Goal: Check status: Check status

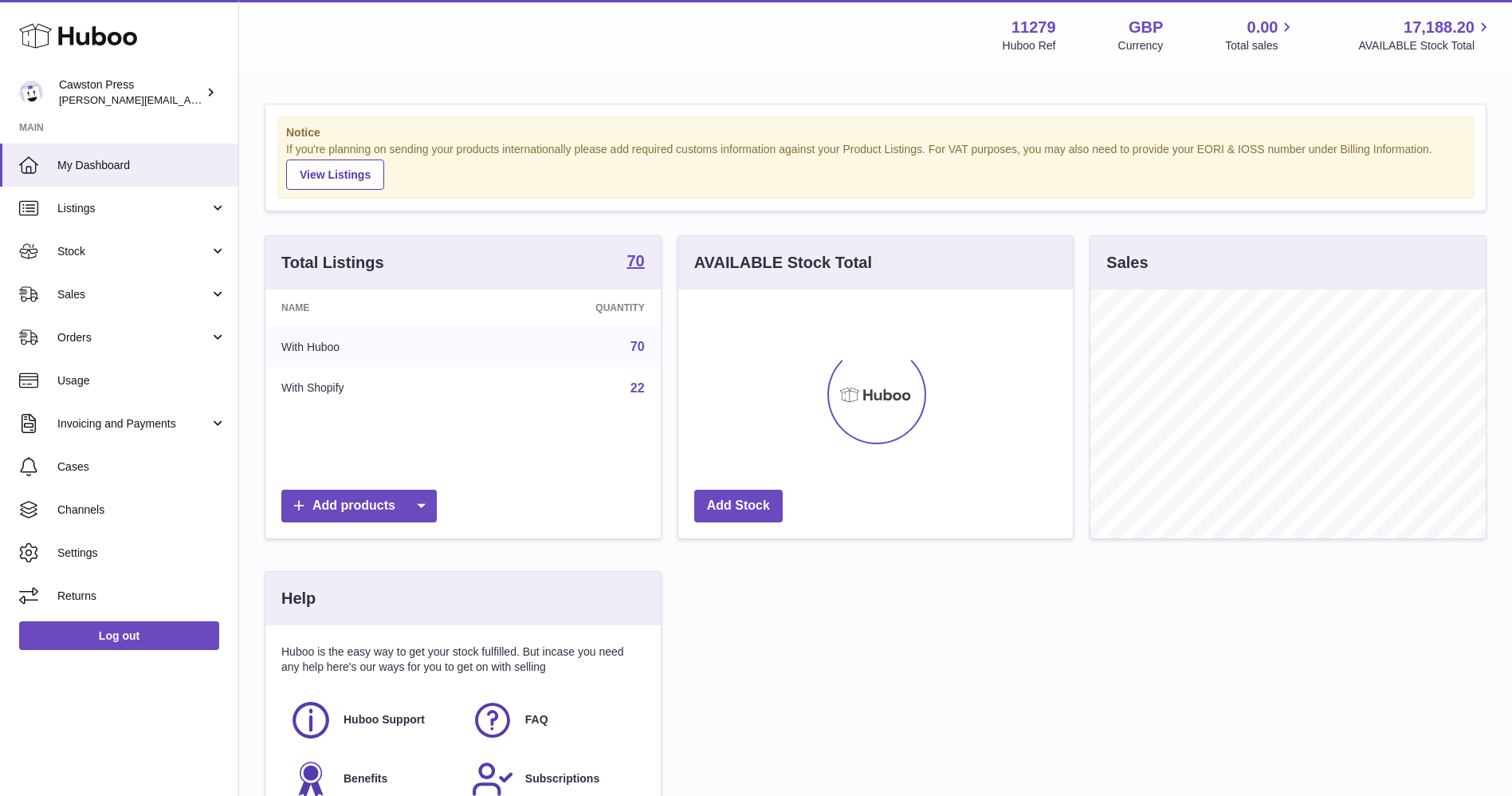
scroll to position [249, 402]
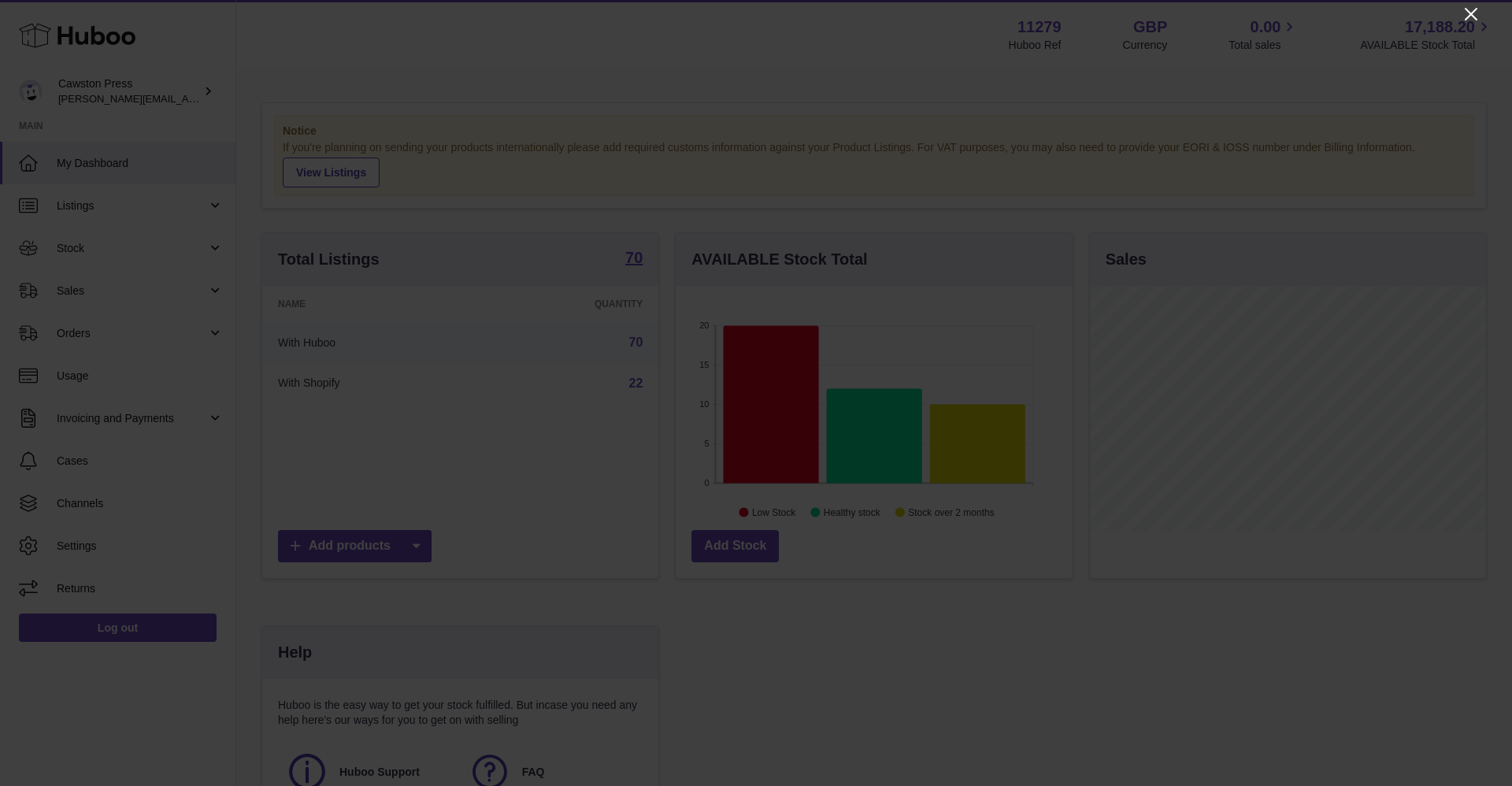
click at [1473, 17] on icon "Close" at bounding box center [1471, 14] width 19 height 19
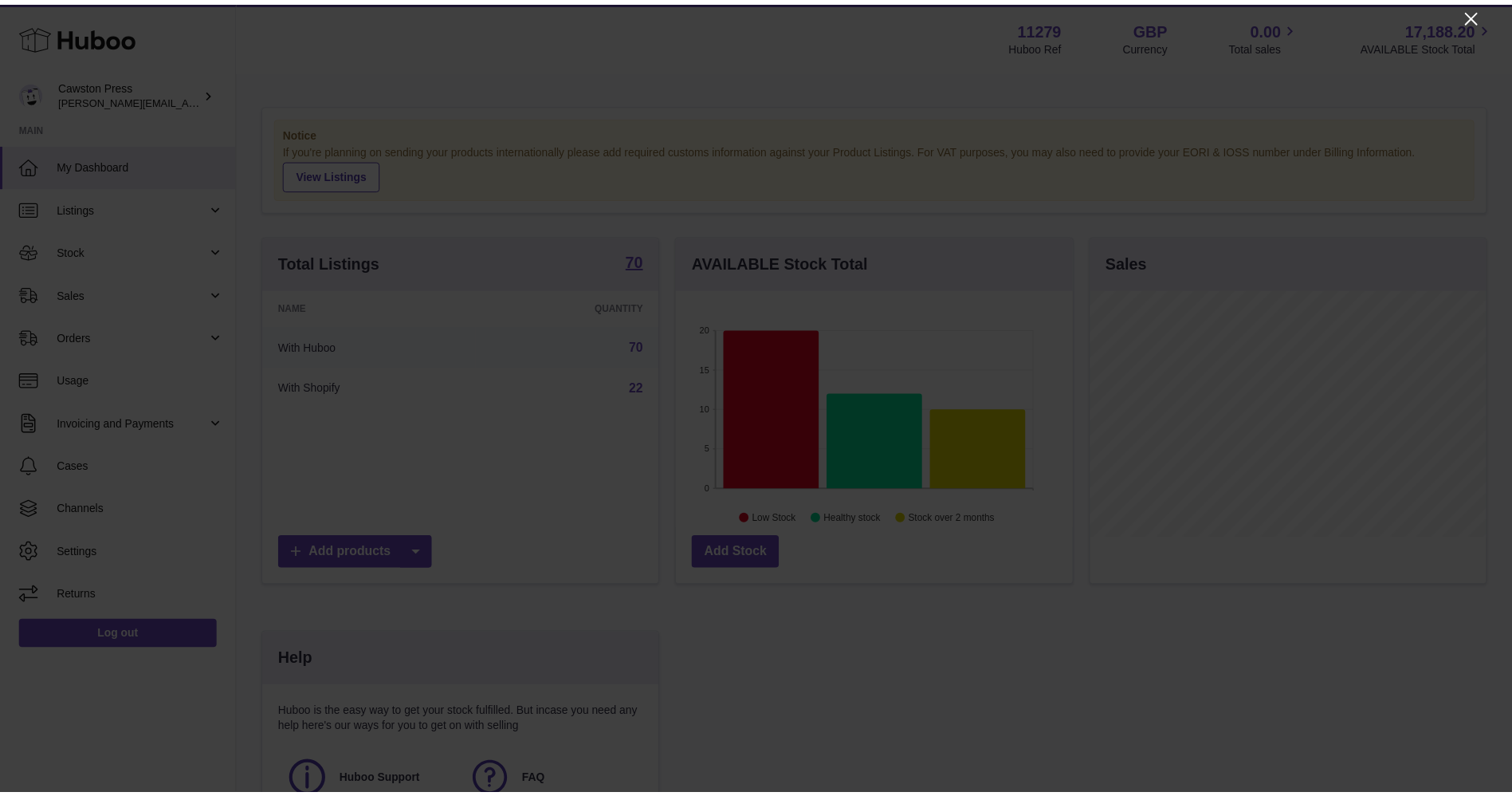
scroll to position [797140, 796530]
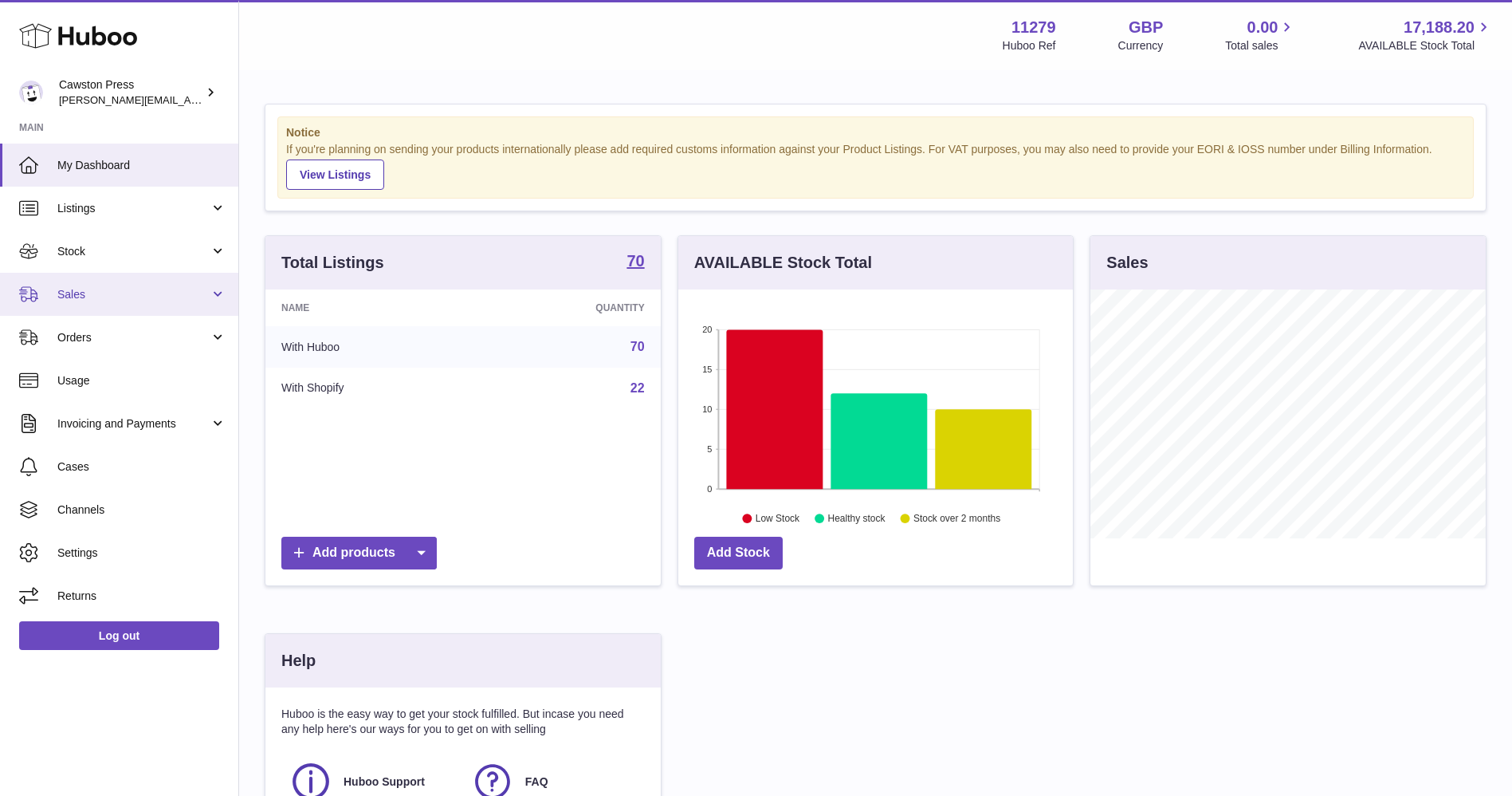
click at [149, 312] on link "Sales" at bounding box center [119, 294] width 238 height 43
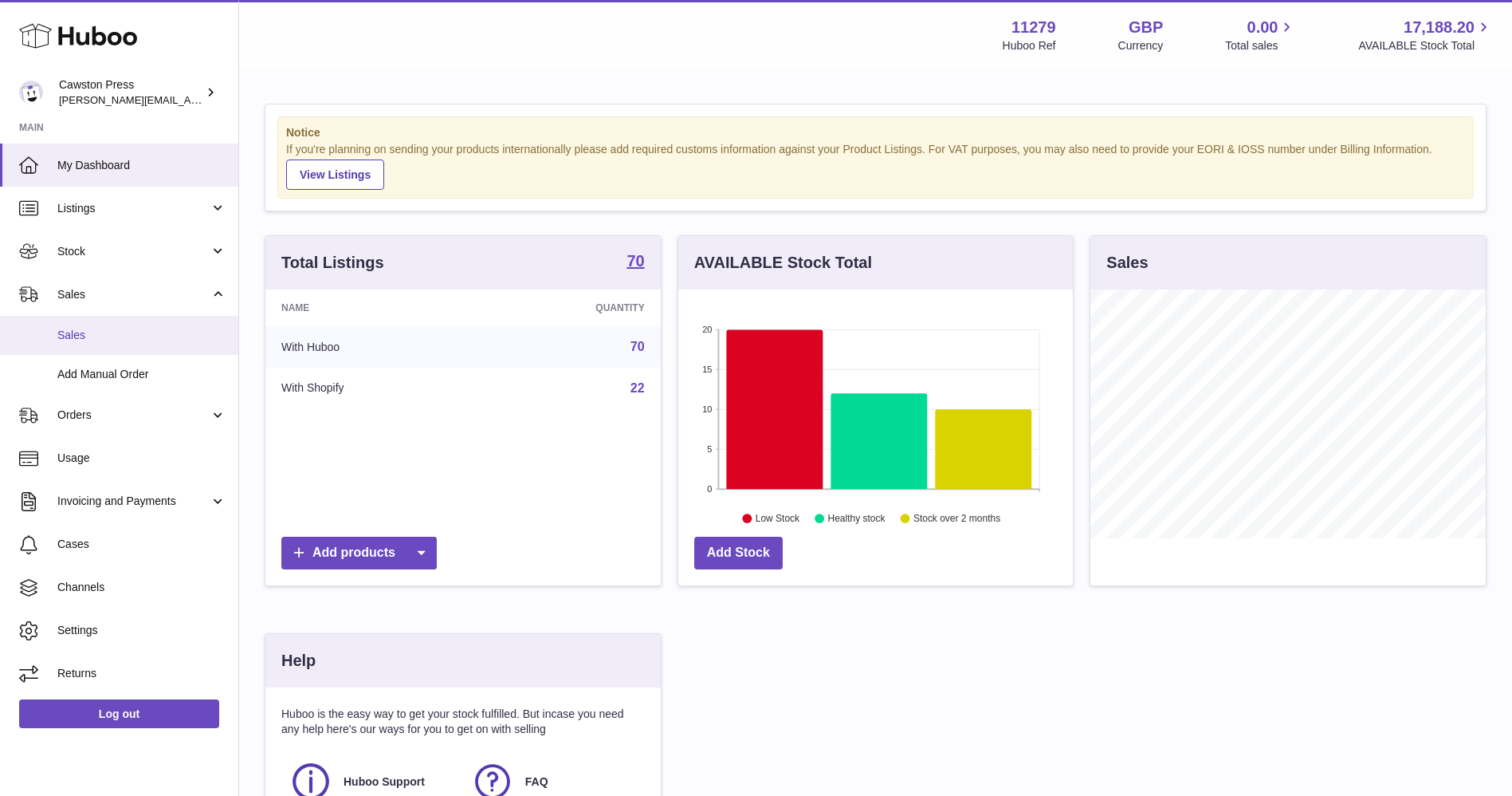
click at [109, 347] on link "Sales" at bounding box center [119, 335] width 238 height 39
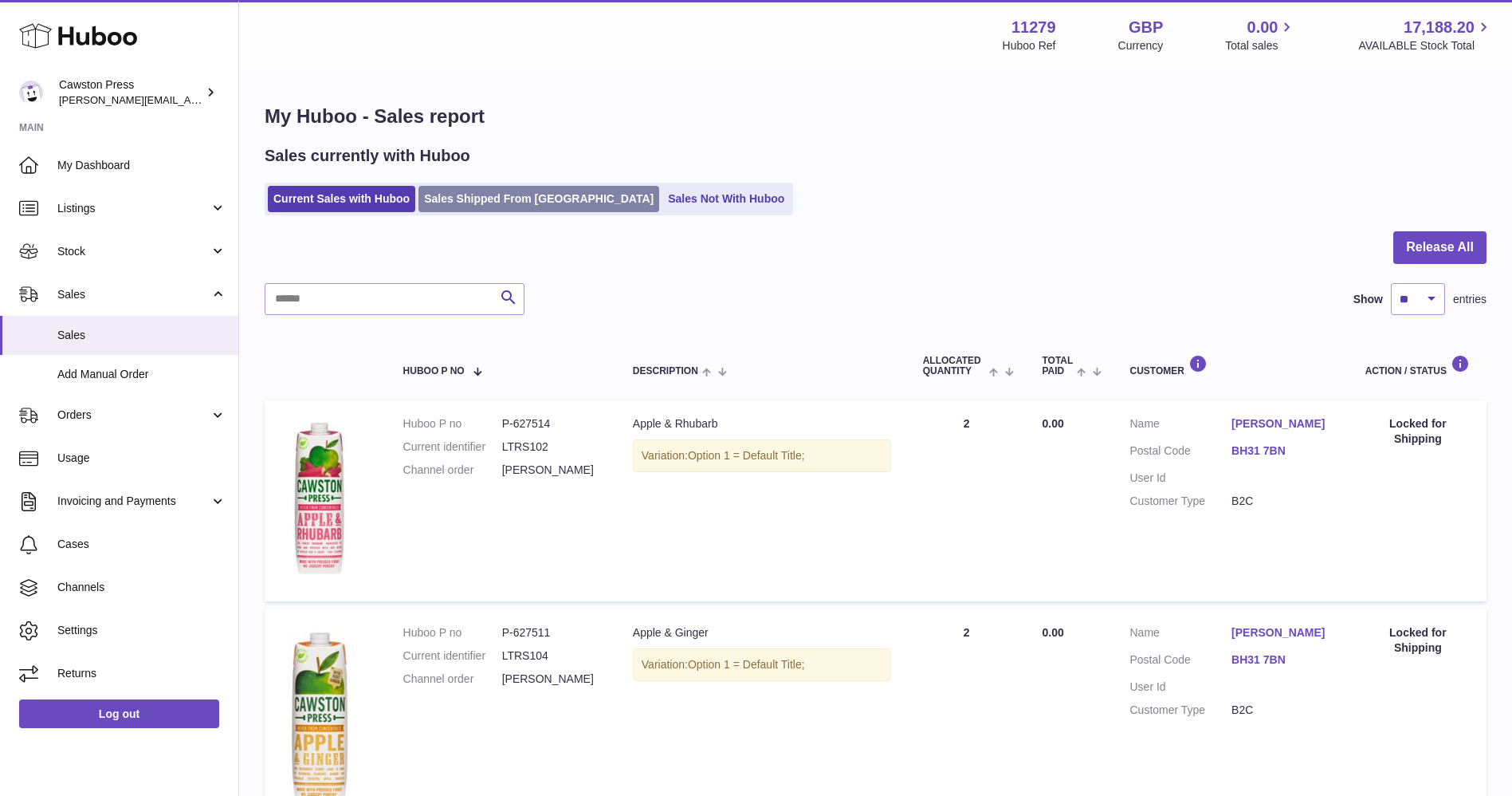
click at [453, 199] on link "Sales Shipped From [GEOGRAPHIC_DATA]" at bounding box center [538, 198] width 240 height 26
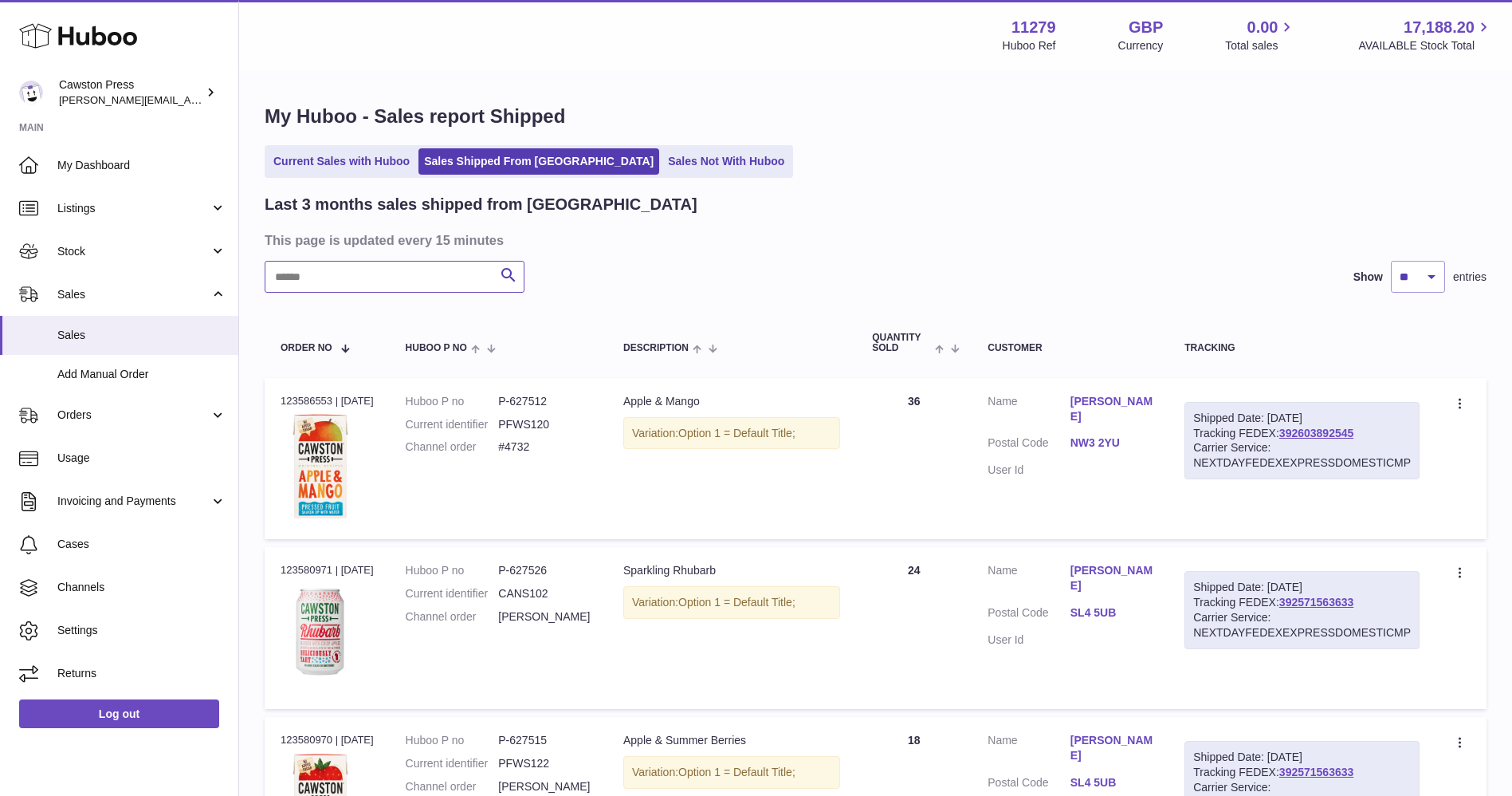
click at [411, 280] on input "text" at bounding box center [394, 277] width 260 height 32
paste input "********"
type input "********"
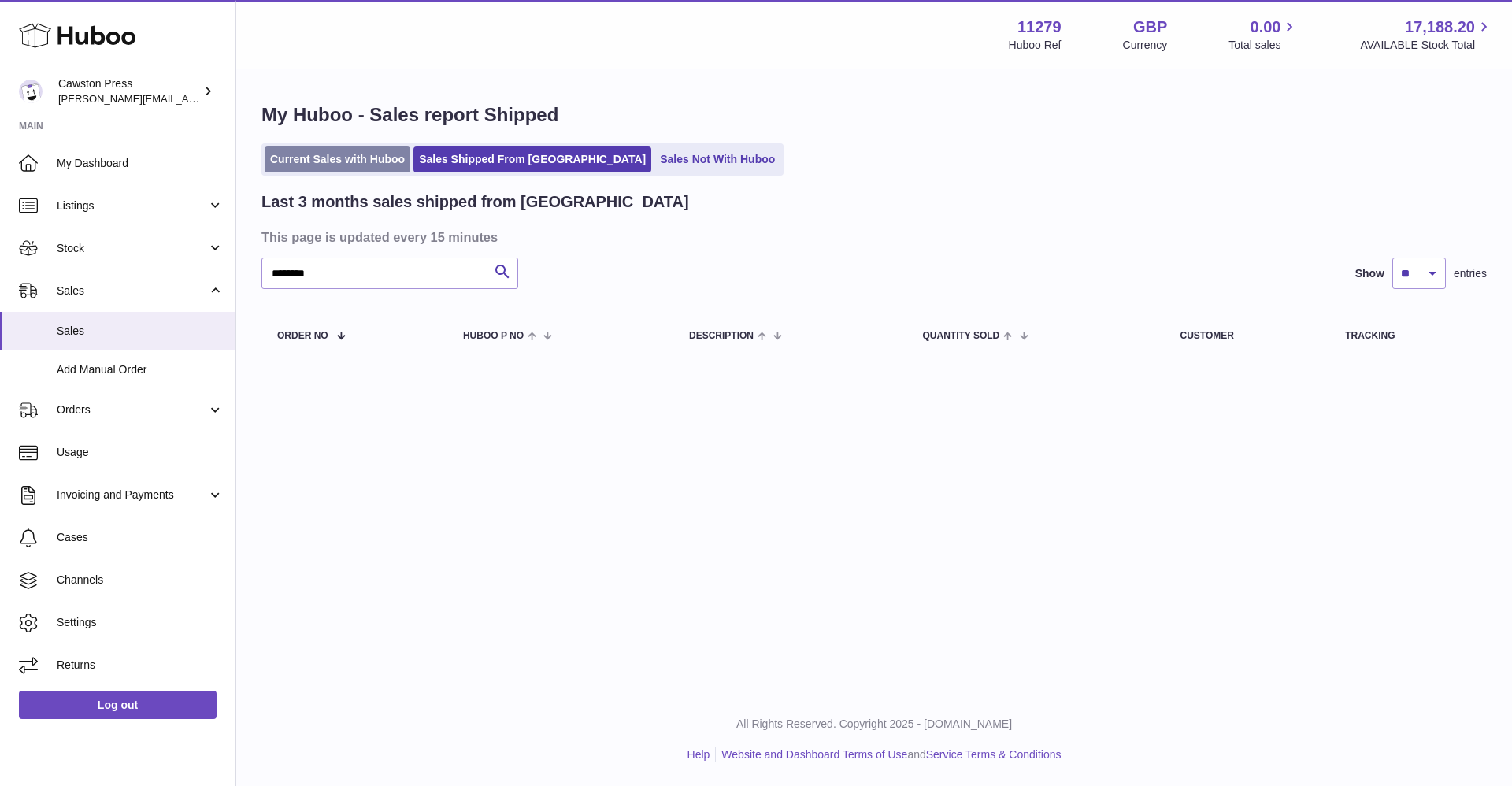
click at [324, 152] on link "Current Sales with Huboo" at bounding box center [337, 159] width 146 height 26
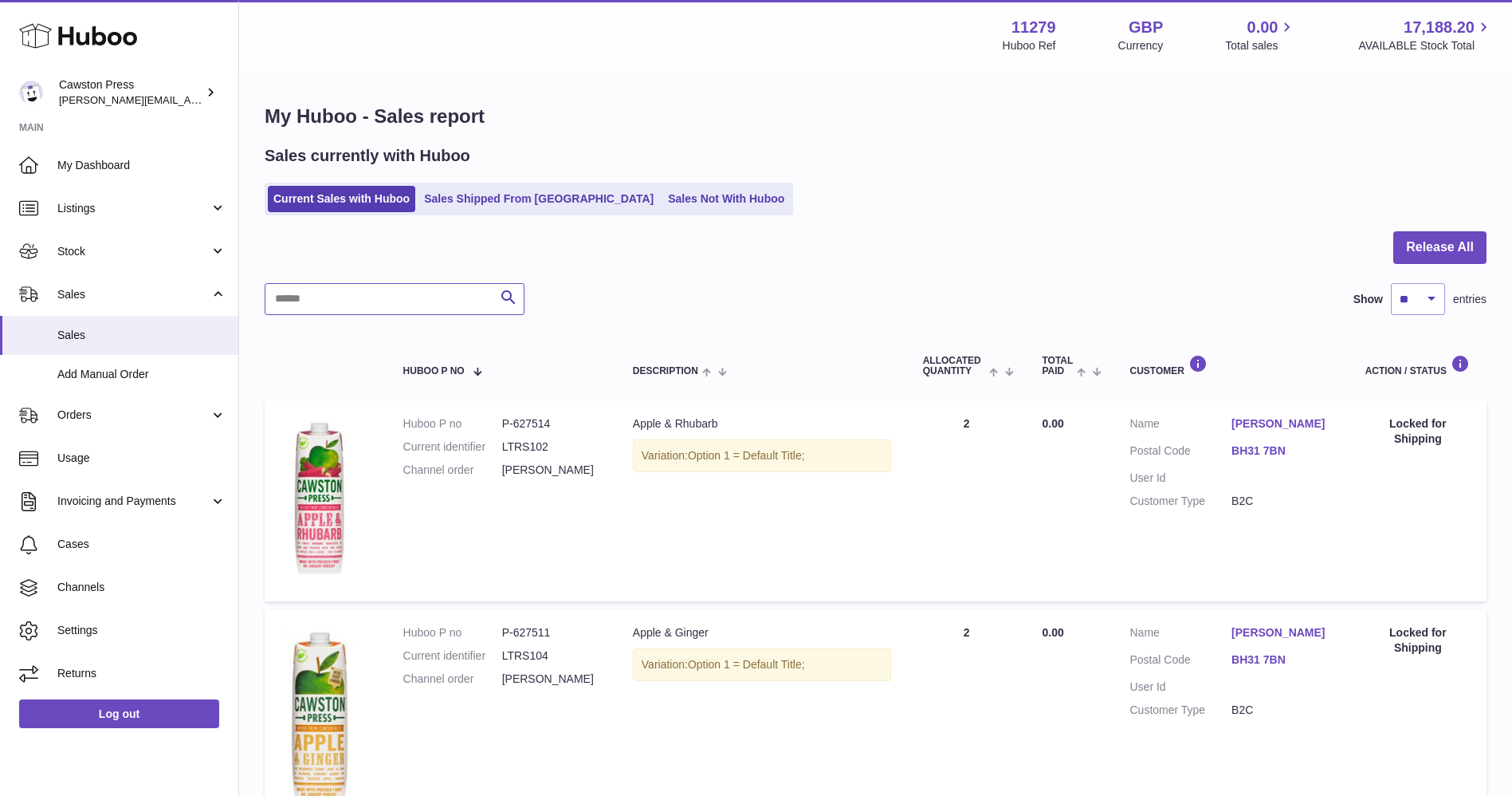
click at [431, 304] on input "text" at bounding box center [394, 299] width 260 height 32
click at [467, 192] on link "Sales Shipped From [GEOGRAPHIC_DATA]" at bounding box center [538, 198] width 240 height 26
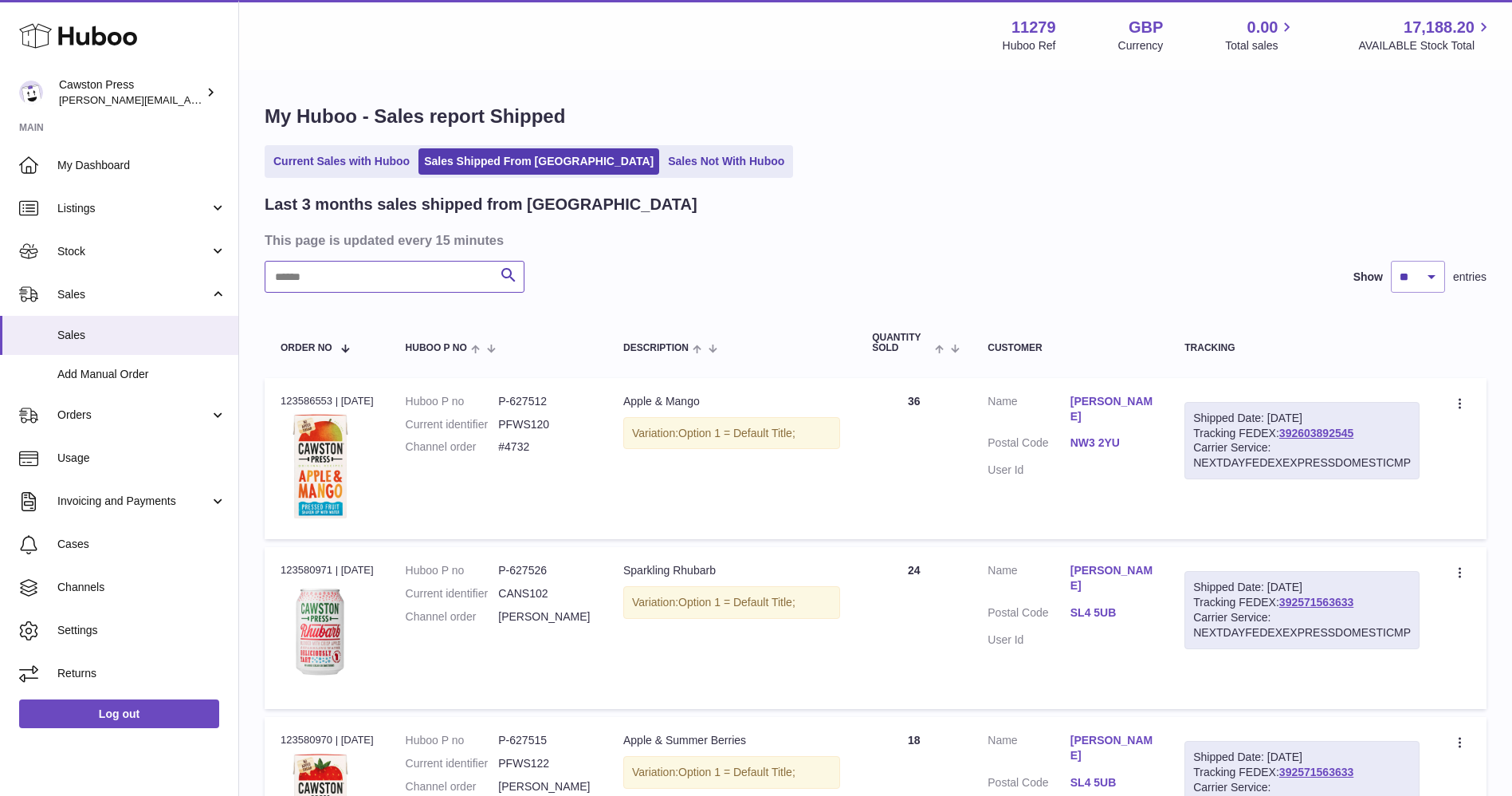
click at [437, 265] on input "text" at bounding box center [394, 277] width 260 height 32
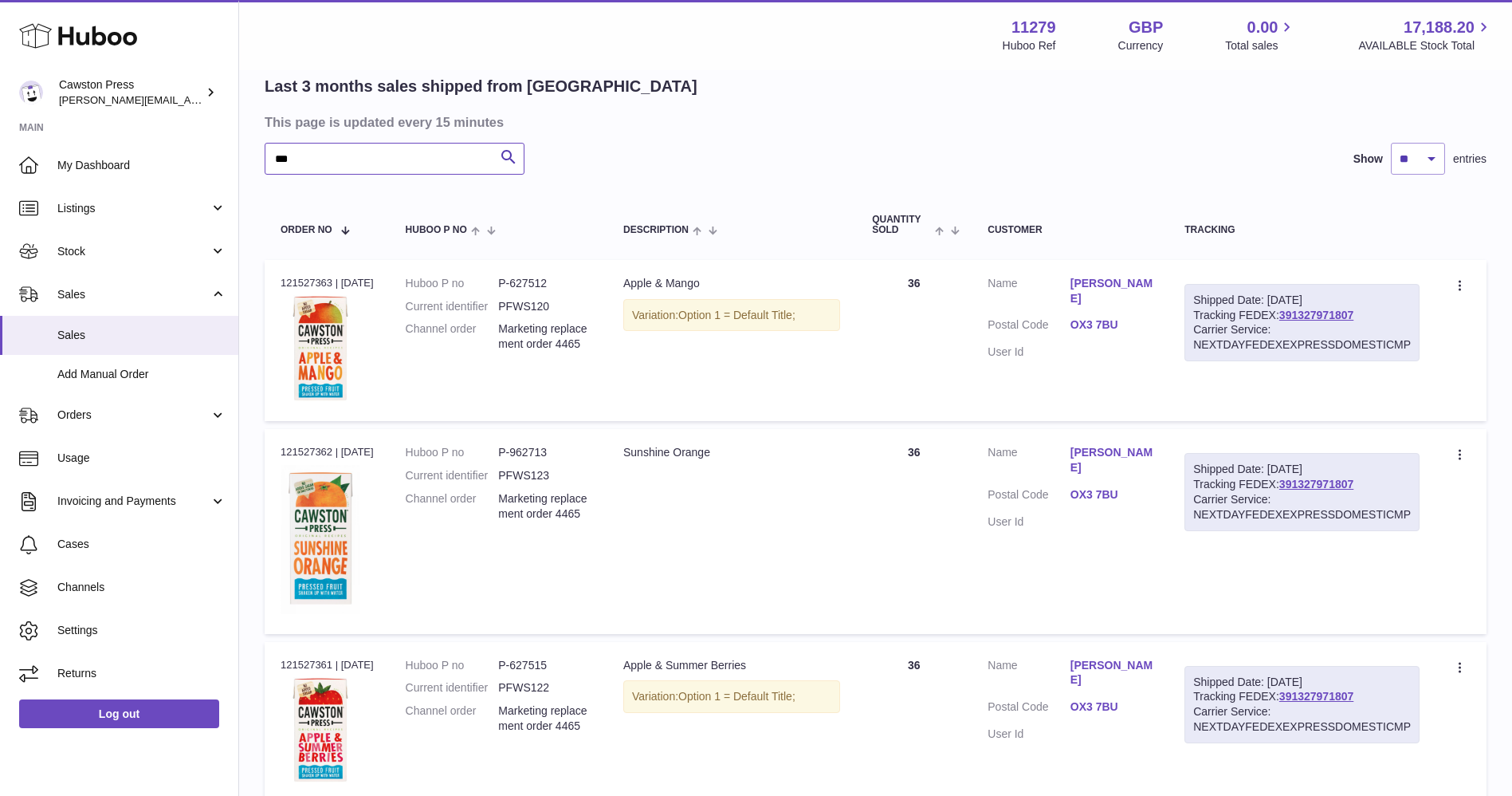
scroll to position [115, 0]
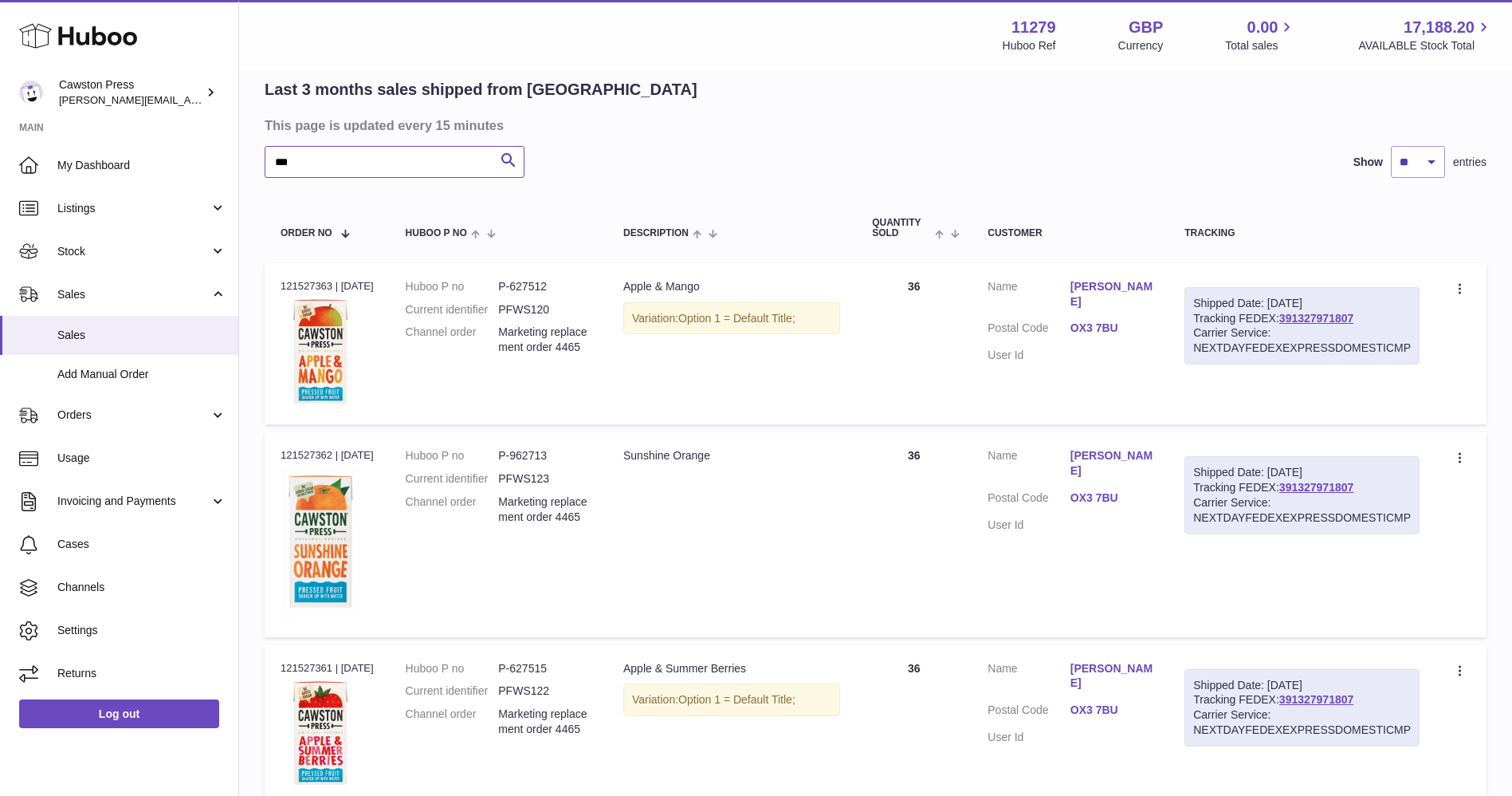
type input "***"
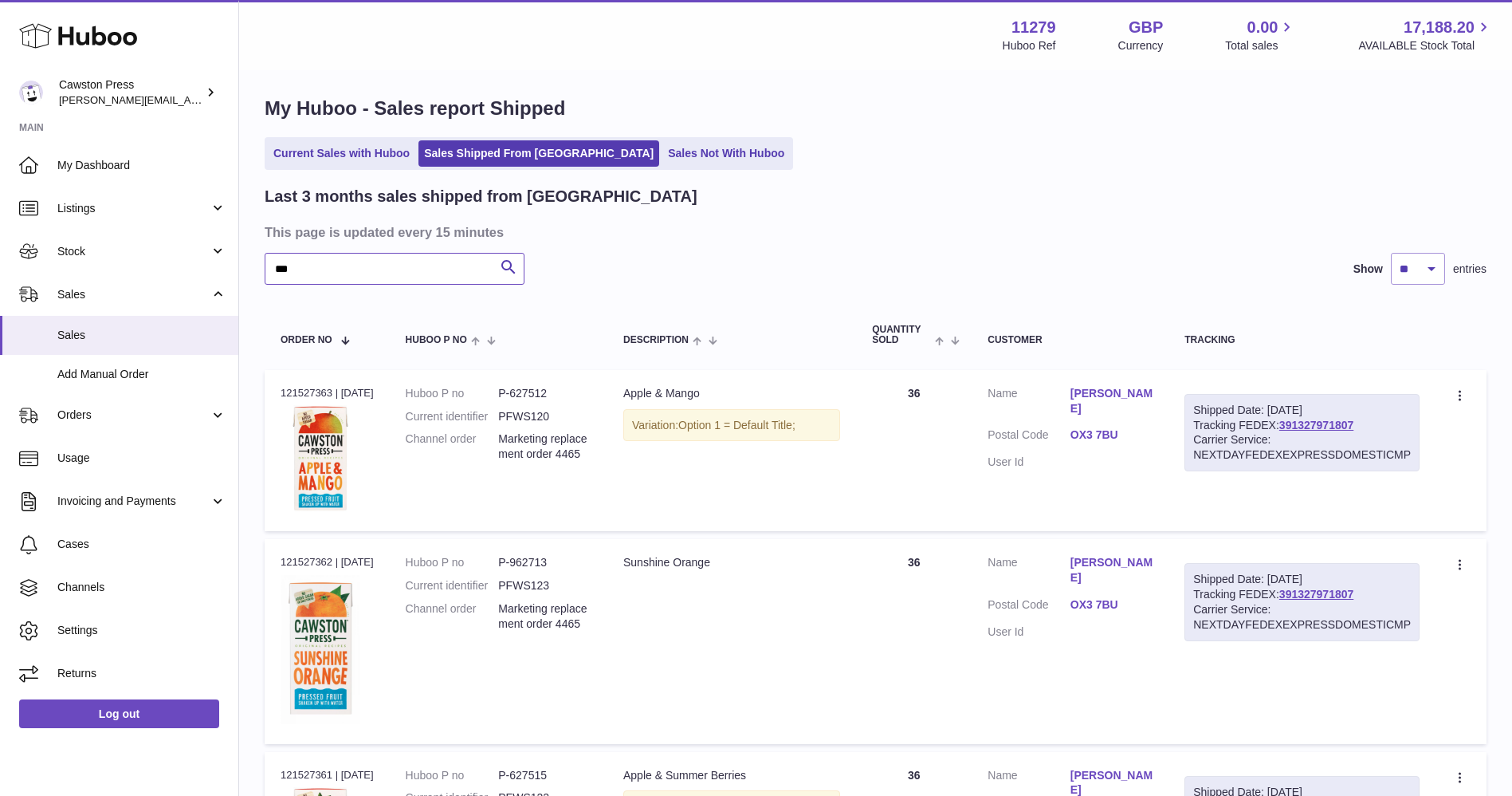
scroll to position [0, 0]
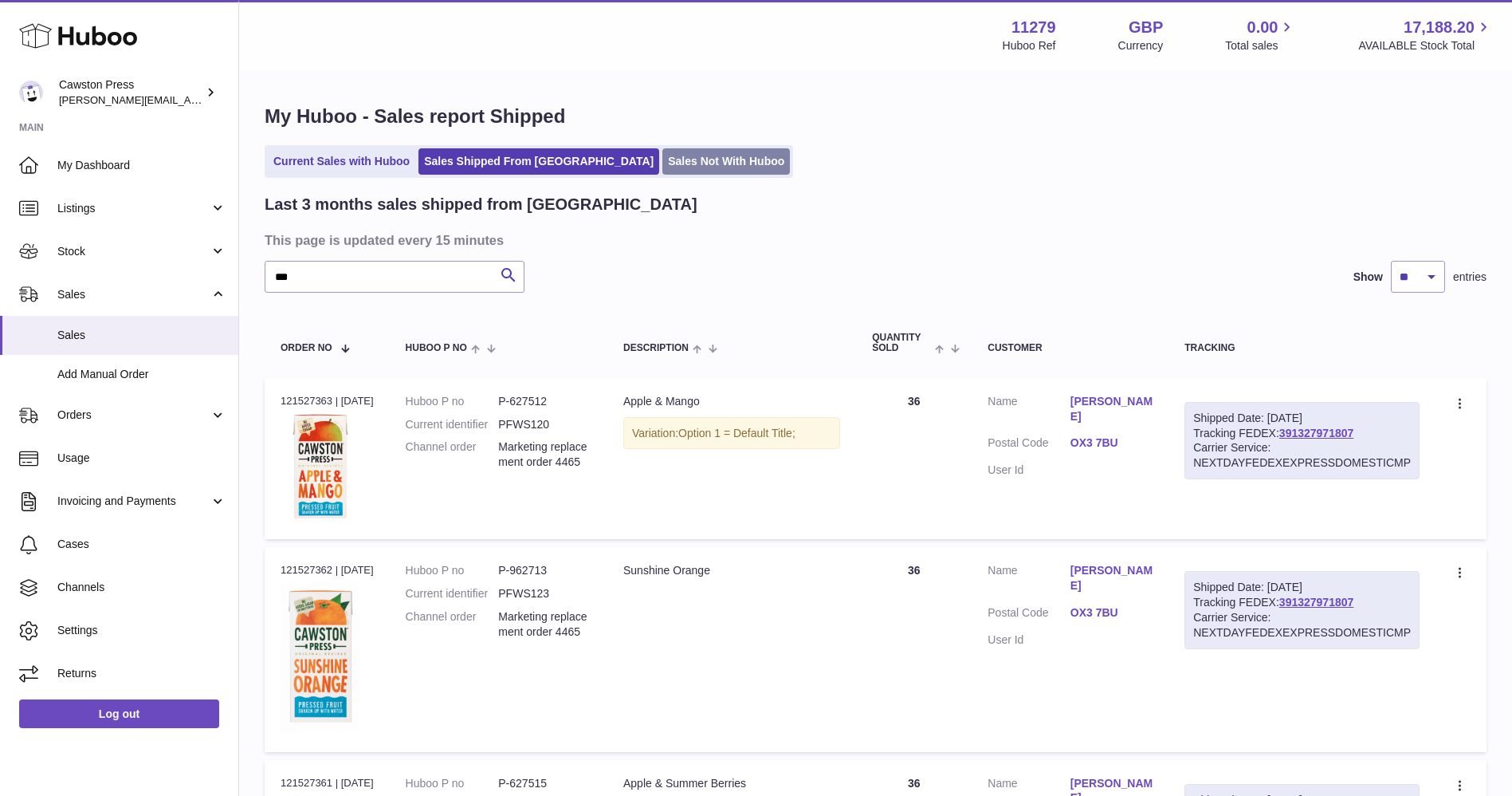
click at [665, 149] on link "Sales Not With Huboo" at bounding box center [726, 161] width 128 height 26
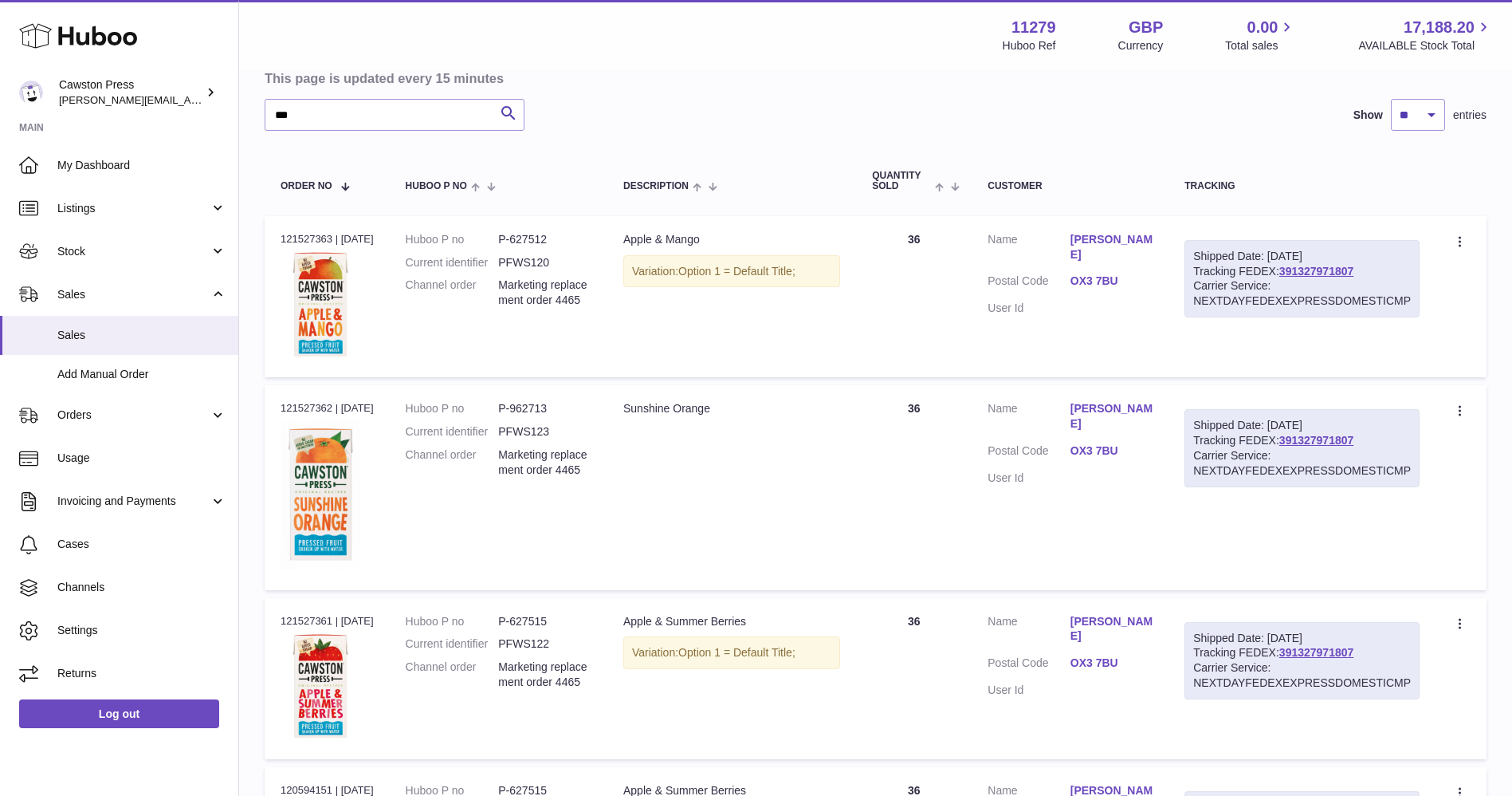
scroll to position [165, 0]
drag, startPoint x: 1306, startPoint y: 270, endPoint x: 1371, endPoint y: 275, distance: 65.2
click at [1371, 275] on div "Shipped Date: 23rd Jul 2025 Tracking FEDEX: 391327971807 Carrier Service: NEXTD…" at bounding box center [1302, 277] width 235 height 78
drag, startPoint x: 1367, startPoint y: 272, endPoint x: 1283, endPoint y: 266, distance: 84.2
click at [1283, 266] on div "Shipped Date: 23rd Jul 2025 Tracking FEDEX: 391327971807 Carrier Service: NEXTD…" at bounding box center [1302, 277] width 235 height 78
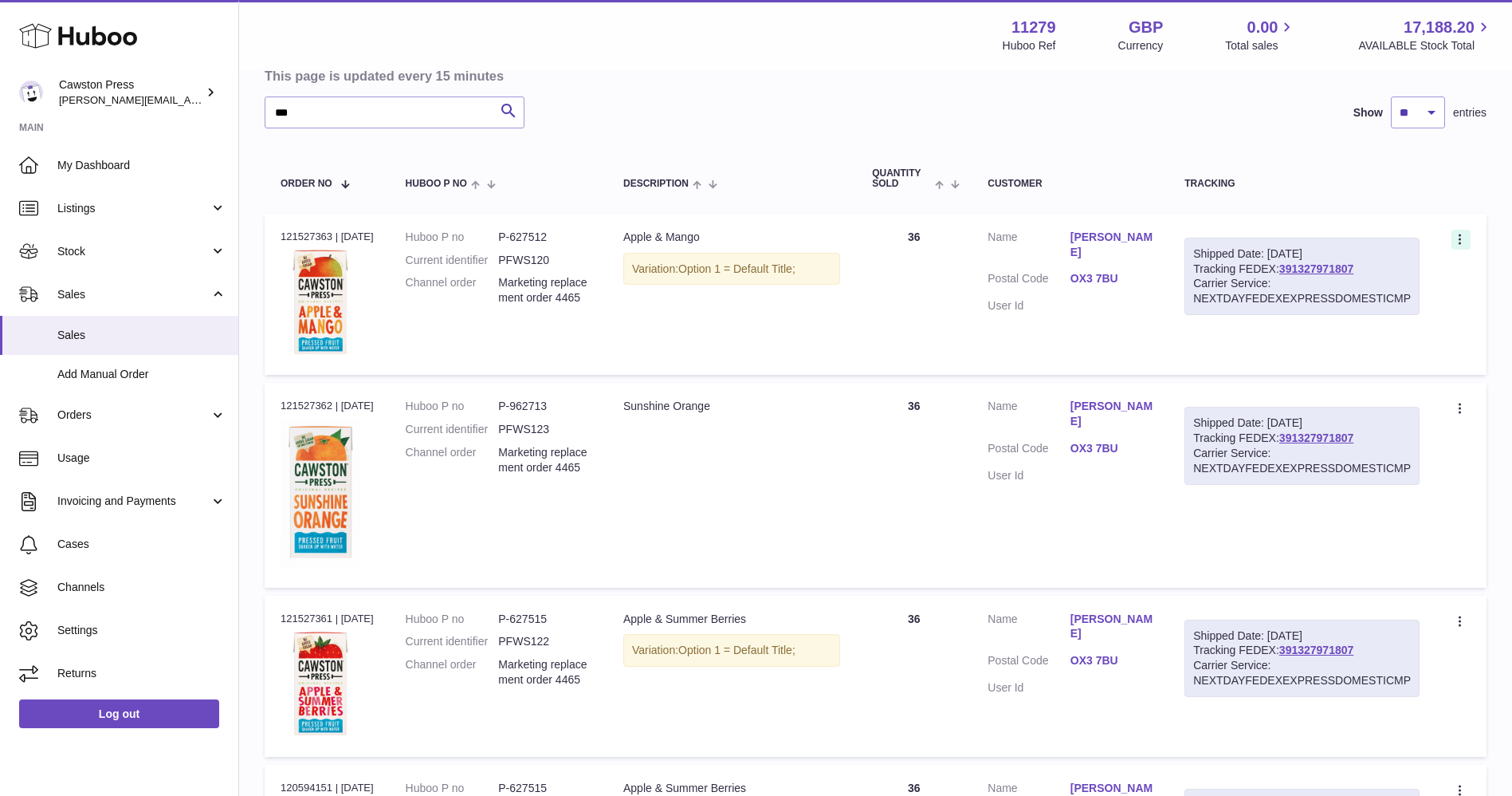
copy link "391327971807"
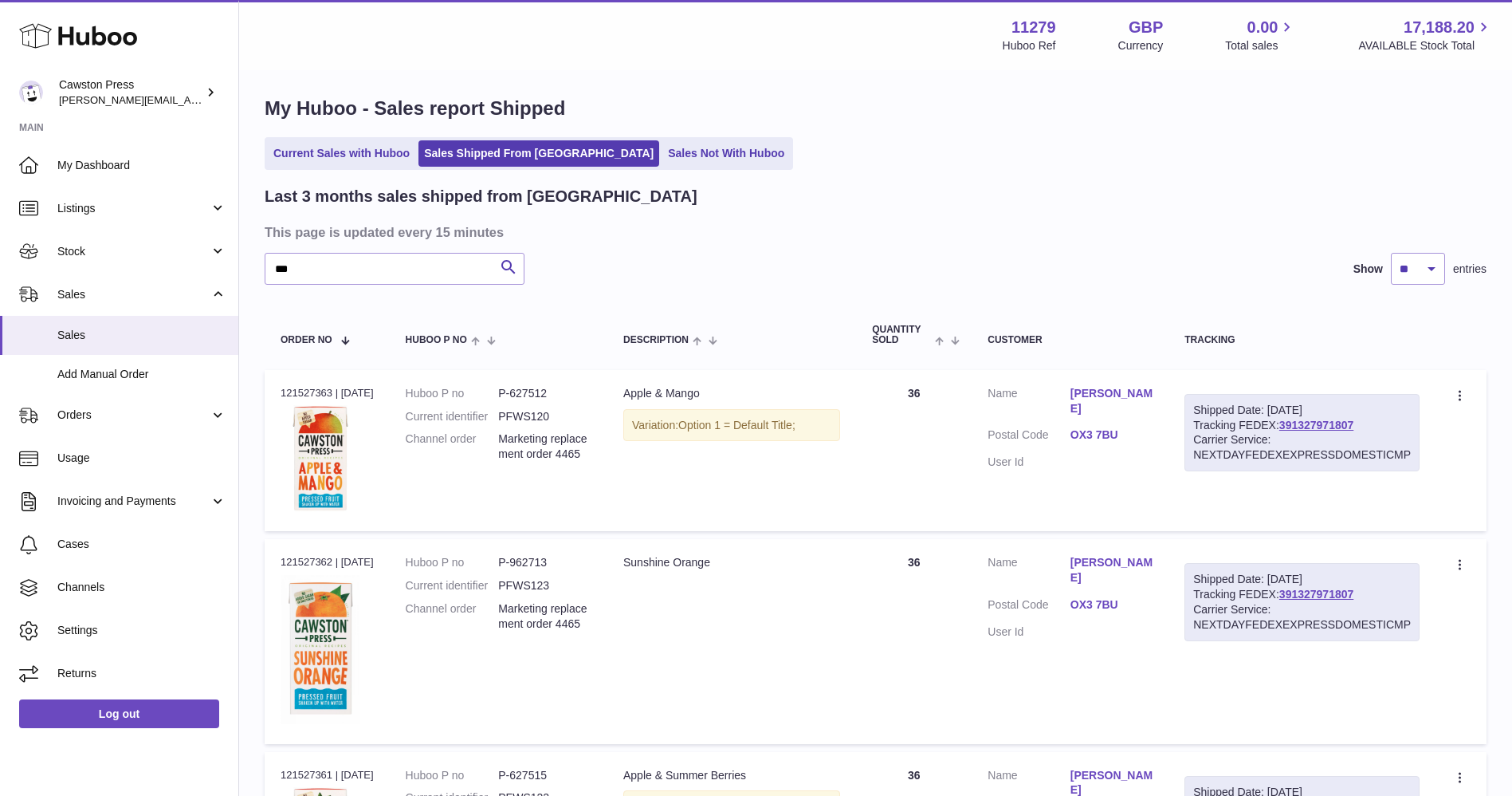
scroll to position [0, 0]
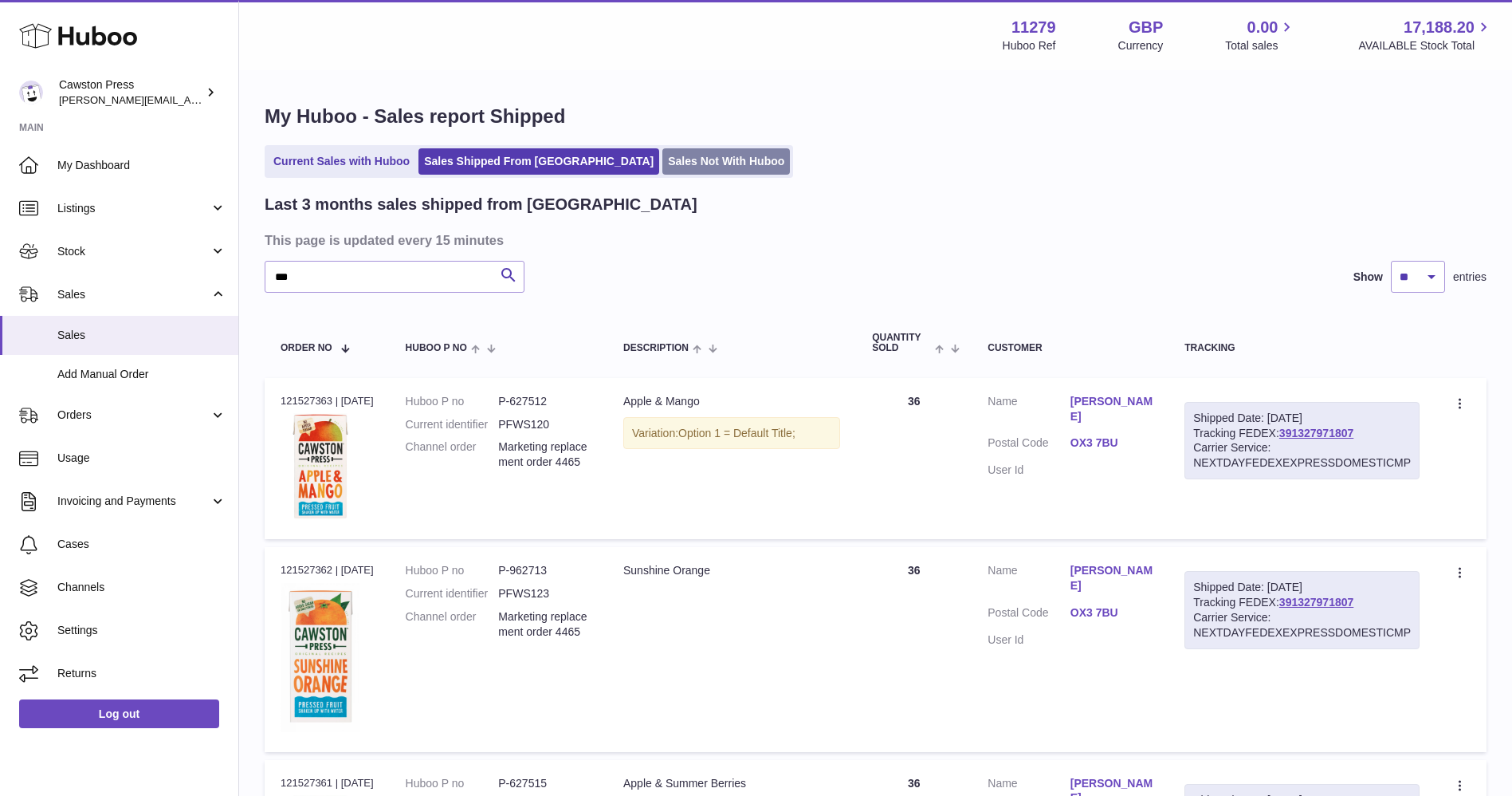
click at [677, 165] on link "Sales Not With Huboo" at bounding box center [726, 161] width 128 height 26
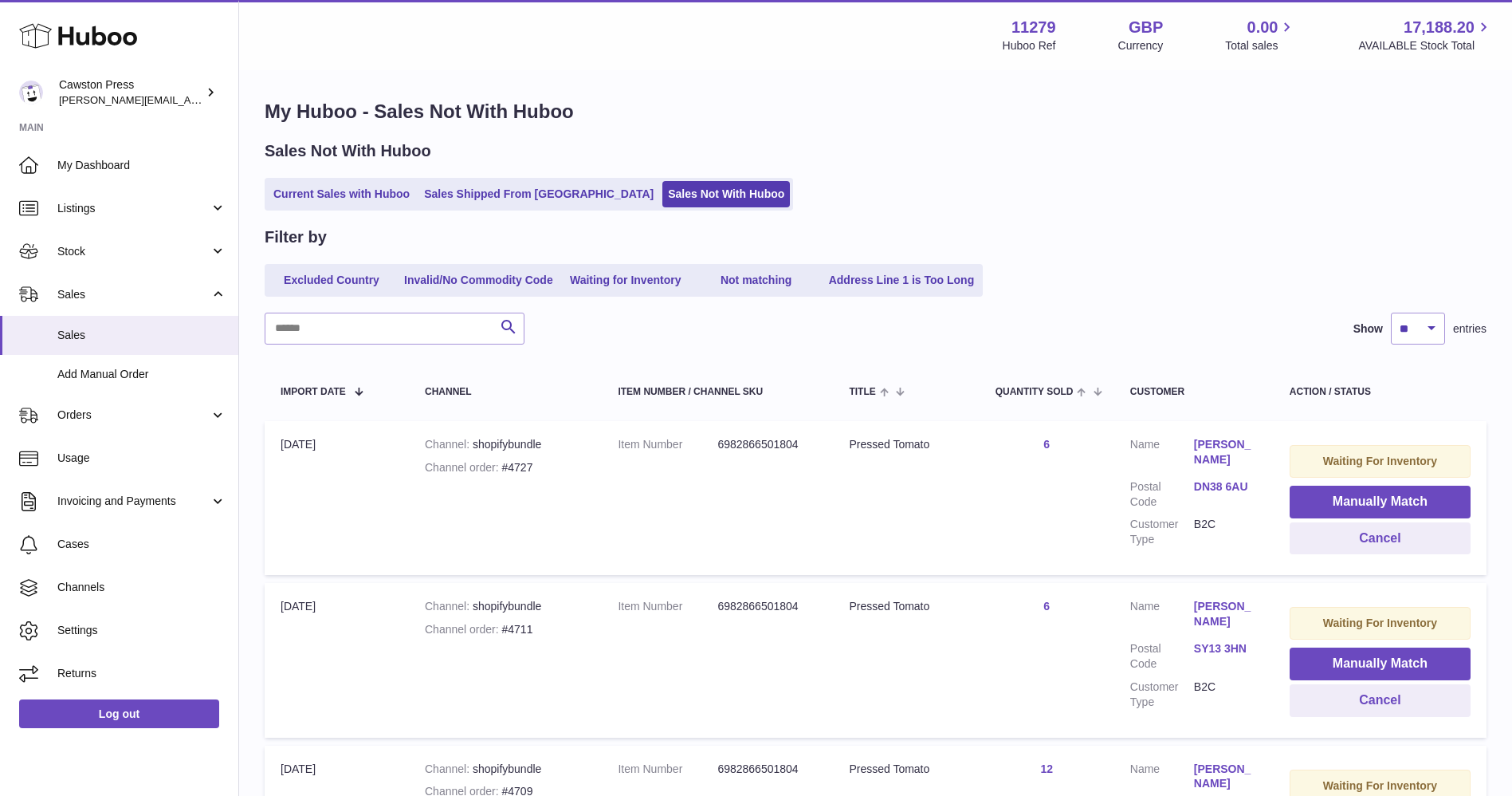
scroll to position [701, 0]
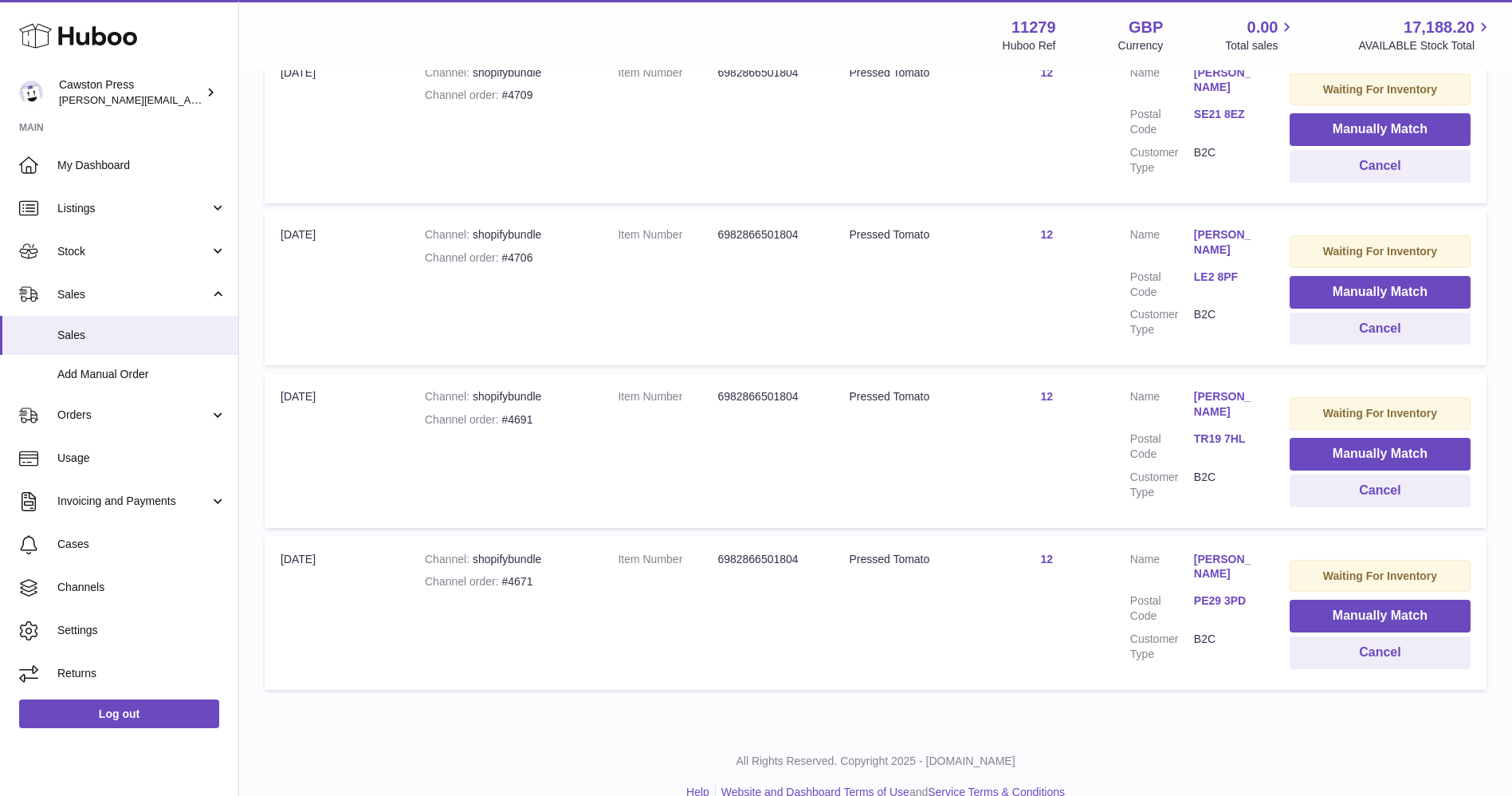
click at [1486, 510] on div "My Huboo - Sales Not With Huboo Sales Not With Huboo Current Sales with Huboo S…" at bounding box center [875, 50] width 1272 height 1359
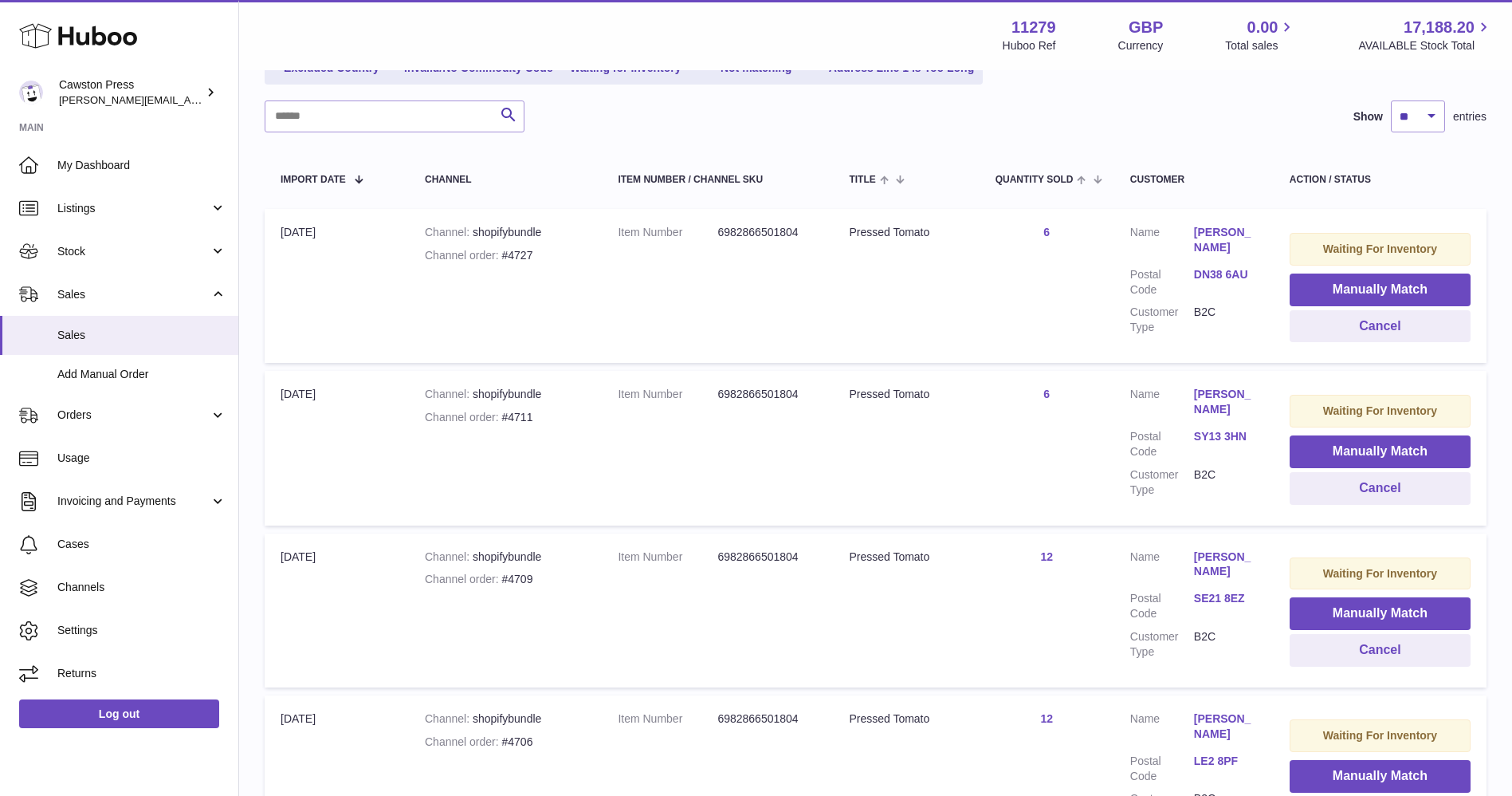
scroll to position [212, 0]
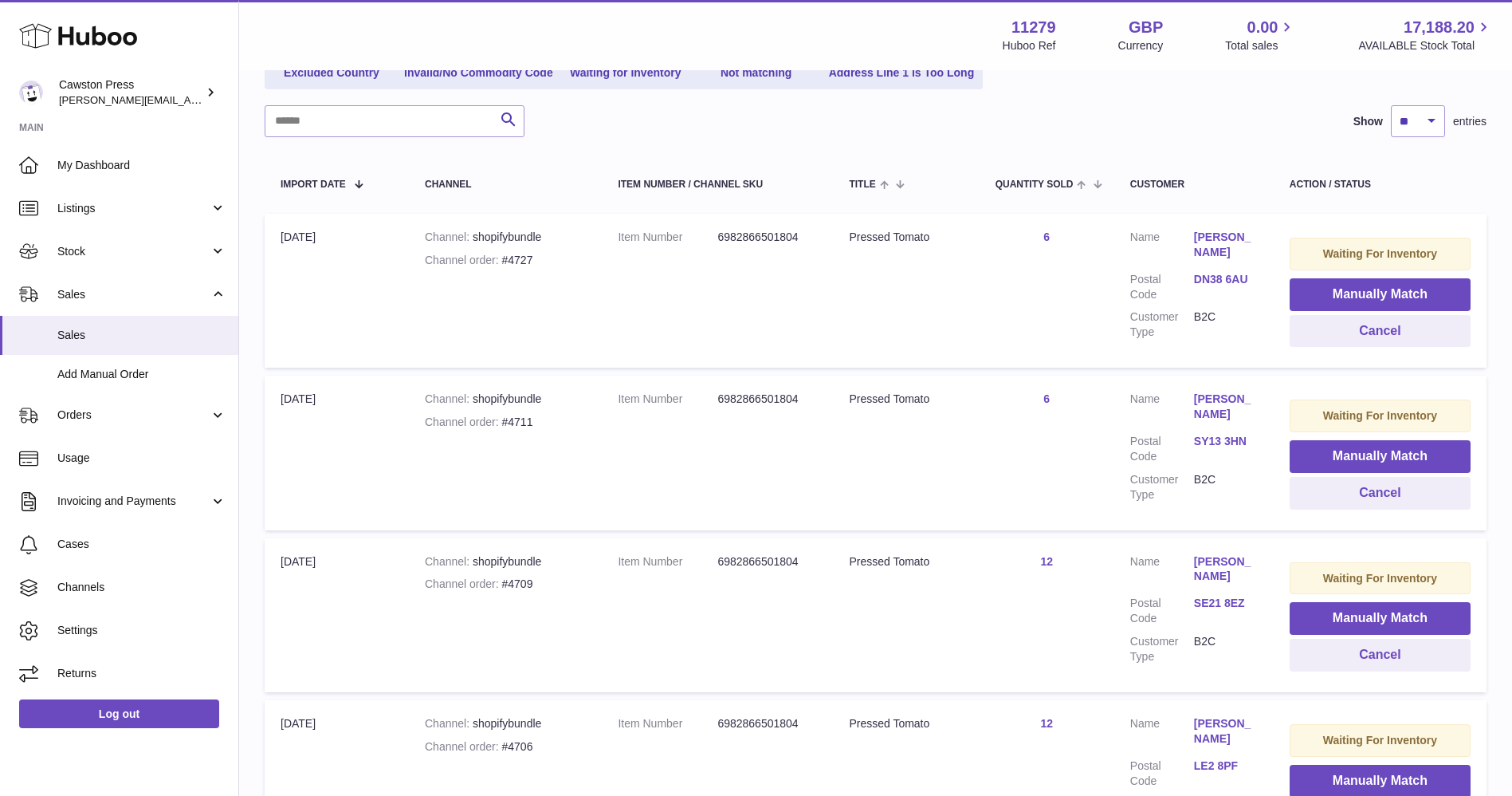
drag, startPoint x: 811, startPoint y: 245, endPoint x: 766, endPoint y: 297, distance: 68.8
click at [766, 297] on td "Item Number 6982866501804" at bounding box center [716, 290] width 231 height 154
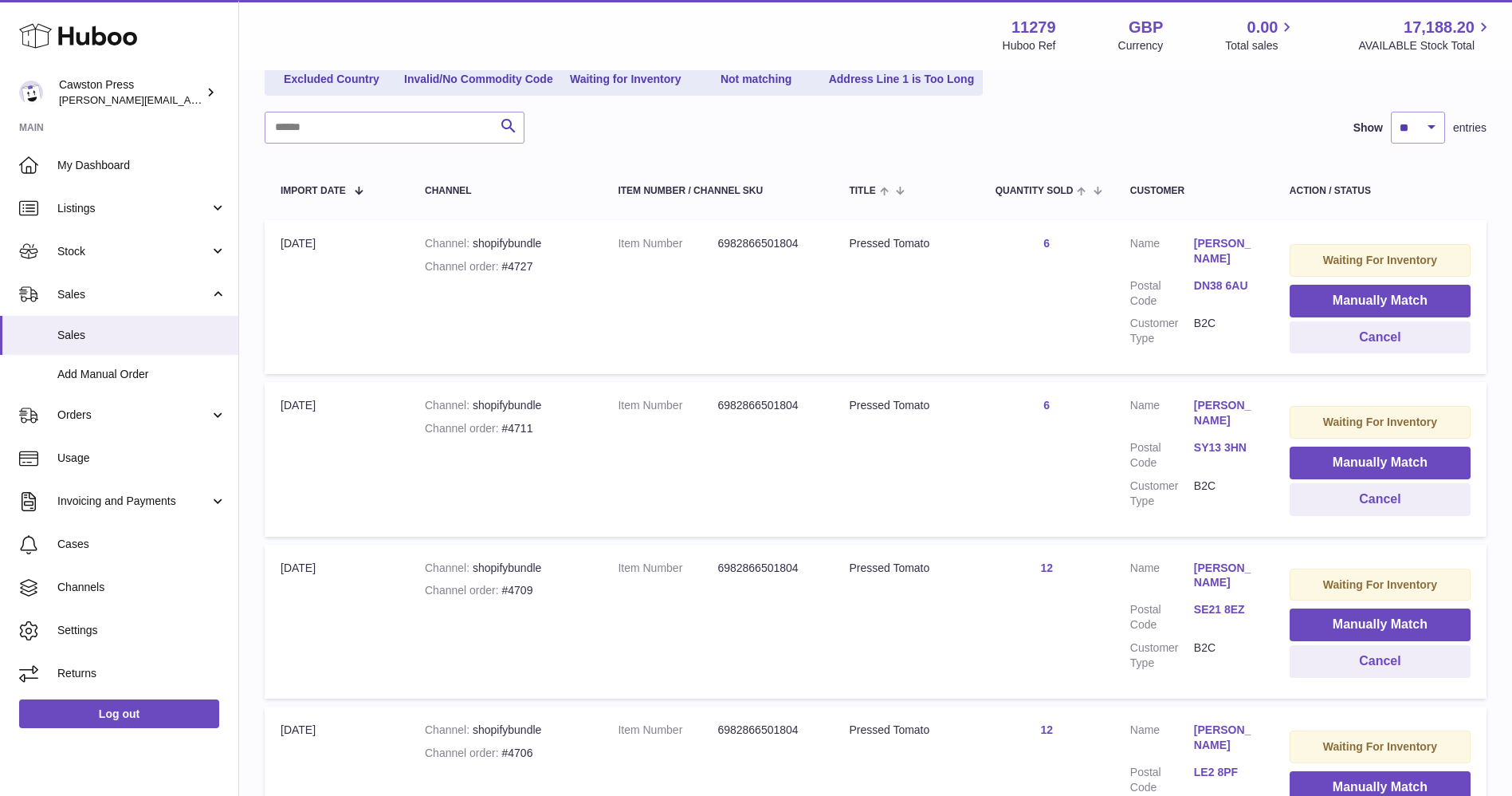
scroll to position [196, 0]
